Goal: Transaction & Acquisition: Purchase product/service

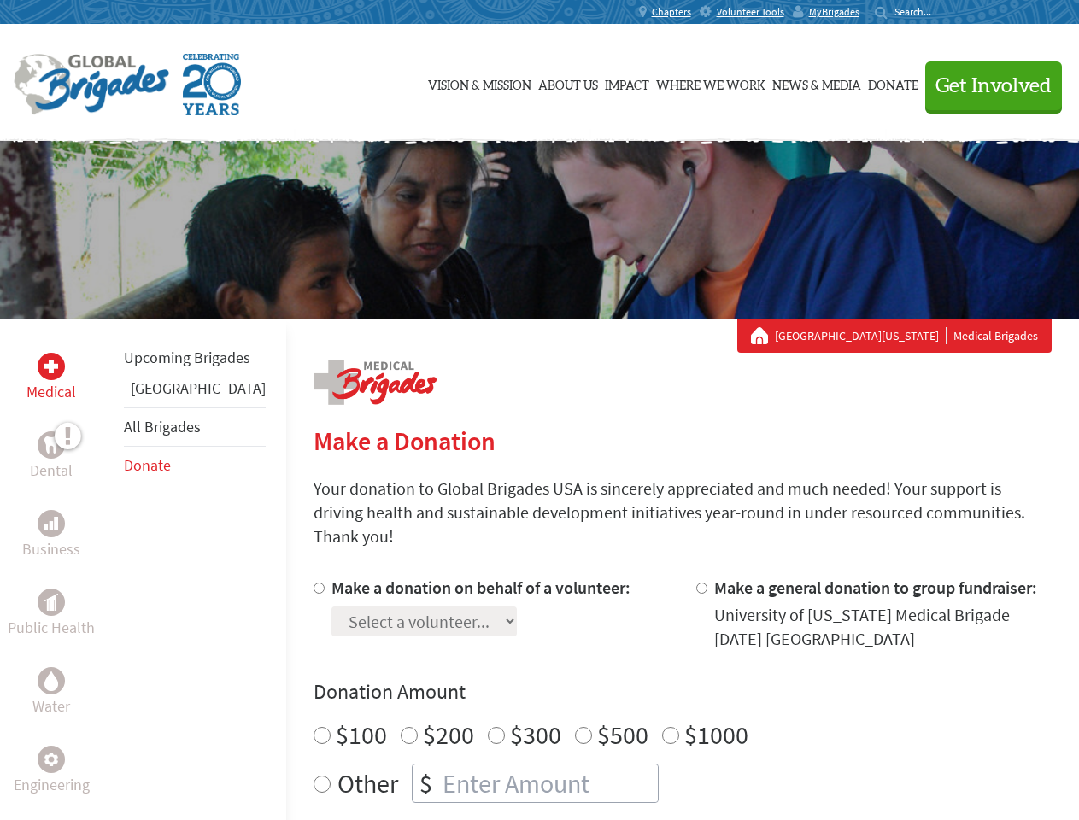
click at [943, 12] on div "Search for:" at bounding box center [908, 12] width 68 height 14
click at [985, 85] on span "Get Involved" at bounding box center [993, 86] width 116 height 20
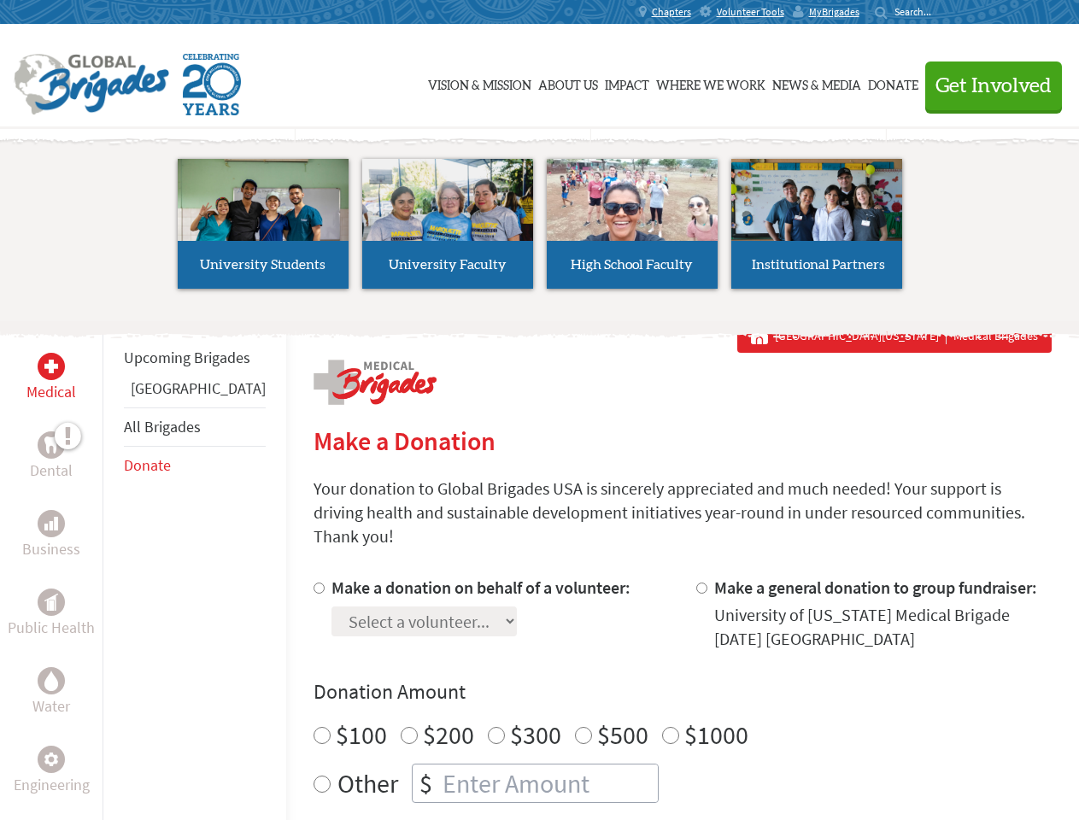
click at [540, 230] on li "High School Faculty" at bounding box center [632, 223] width 184 height 157
click at [113, 569] on div "Upcoming Brigades Ghana All Brigades Donate" at bounding box center [194, 729] width 184 height 820
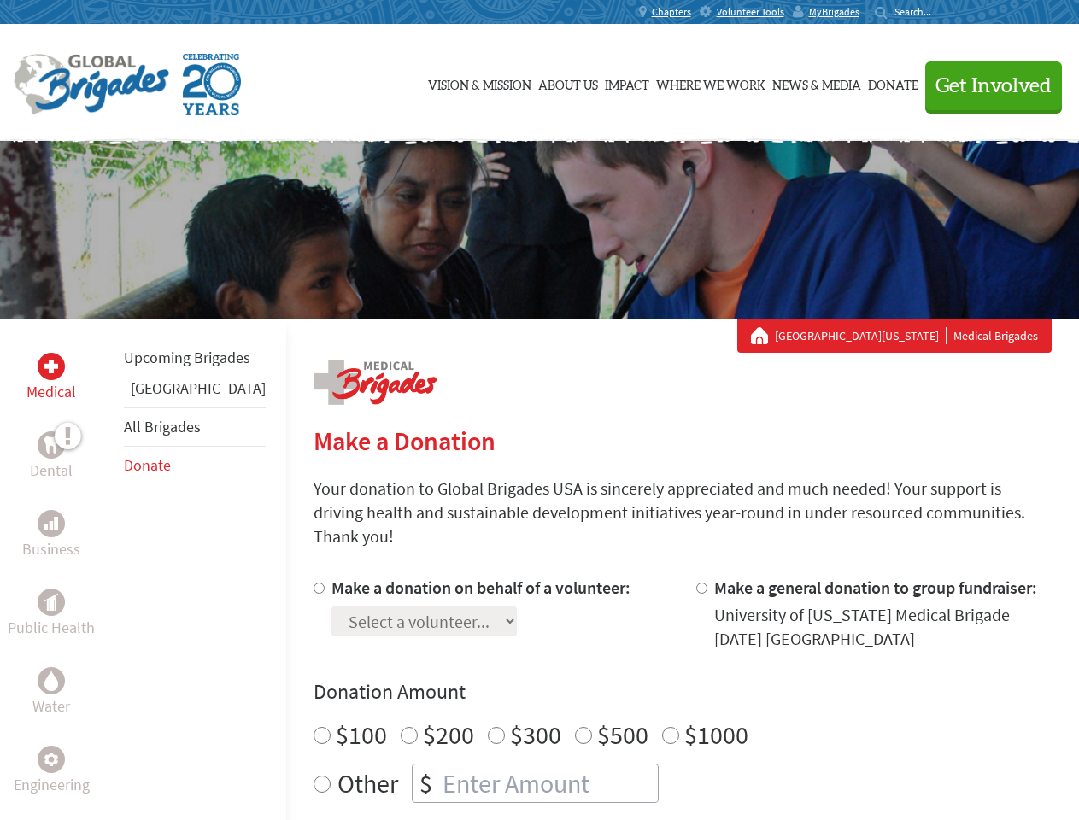
click at [652, 686] on div "Donation Amount $100 $200 $300 $500 $1000 Other $" at bounding box center [682, 740] width 738 height 125
click at [313, 582] on input "Make a donation on behalf of a volunteer:" at bounding box center [318, 587] width 11 height 11
radio input "true"
click at [696, 582] on input "Make a general donation to group fundraiser:" at bounding box center [701, 587] width 11 height 11
radio input "true"
